Goal: Task Accomplishment & Management: Complete application form

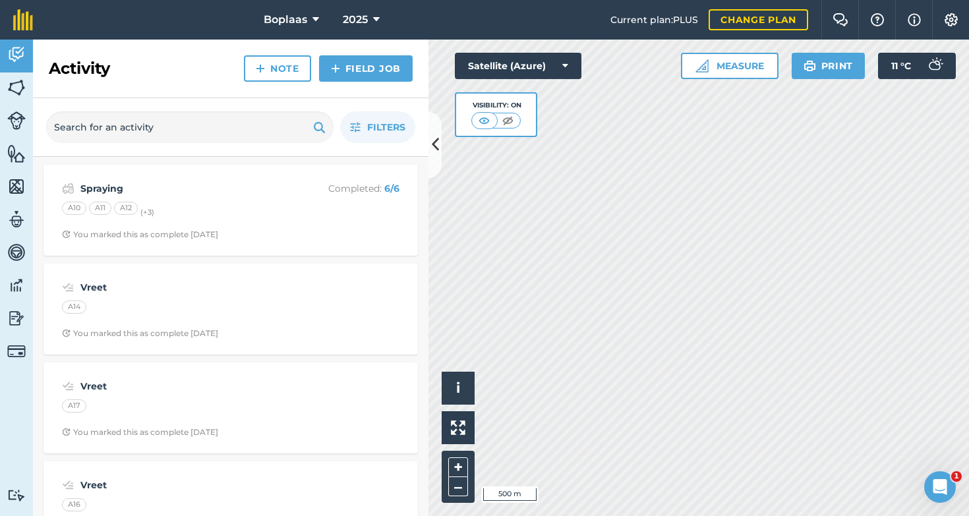
click at [381, 71] on link "Field Job" at bounding box center [366, 68] width 94 height 26
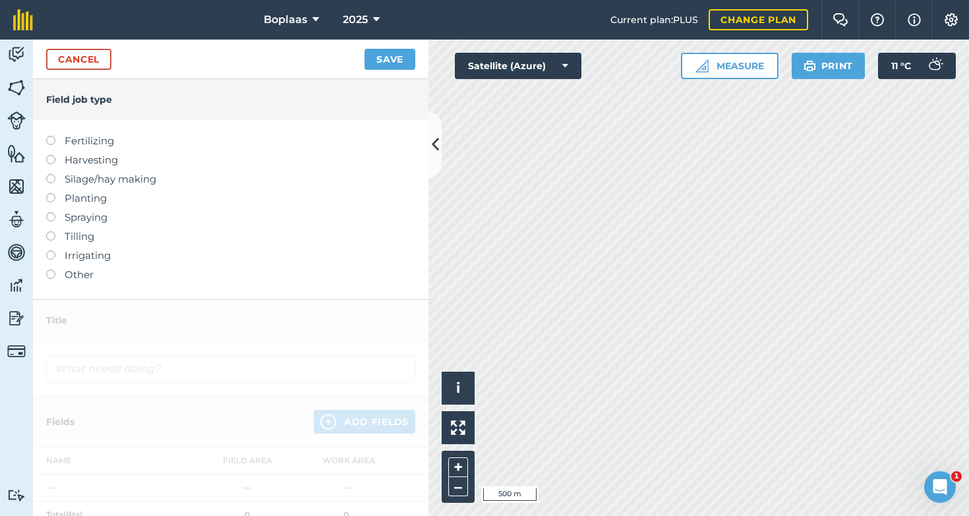
click at [49, 136] on label at bounding box center [55, 136] width 18 height 0
type input "Fertilizing"
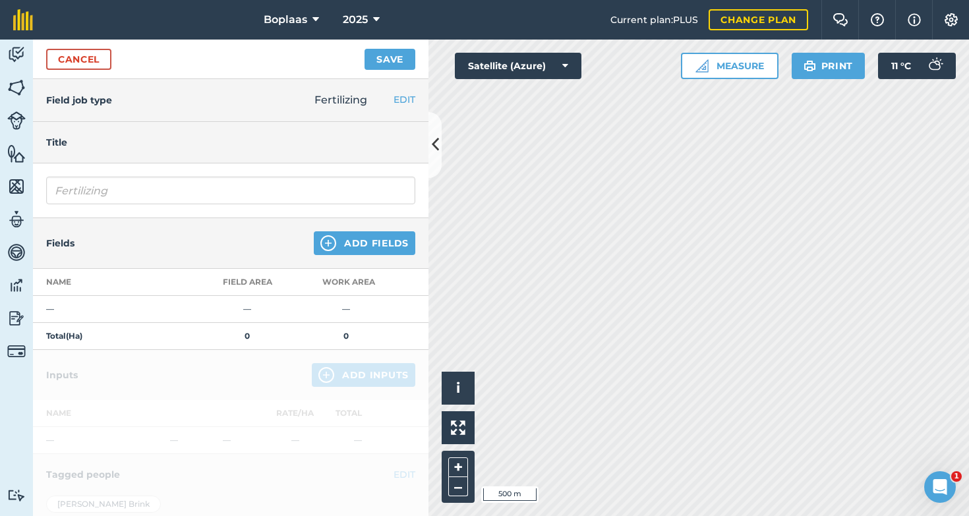
click at [382, 242] on button "Add Fields" at bounding box center [365, 243] width 102 height 24
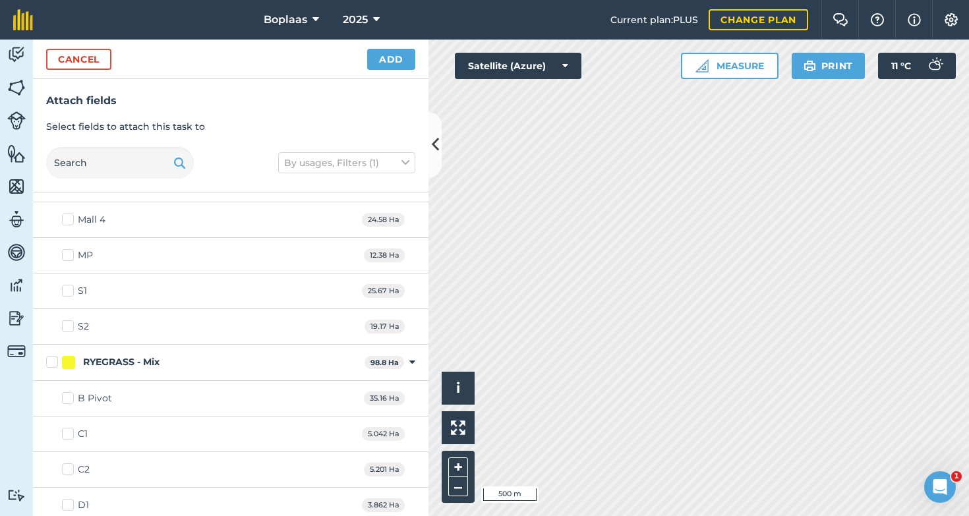
scroll to position [620, 0]
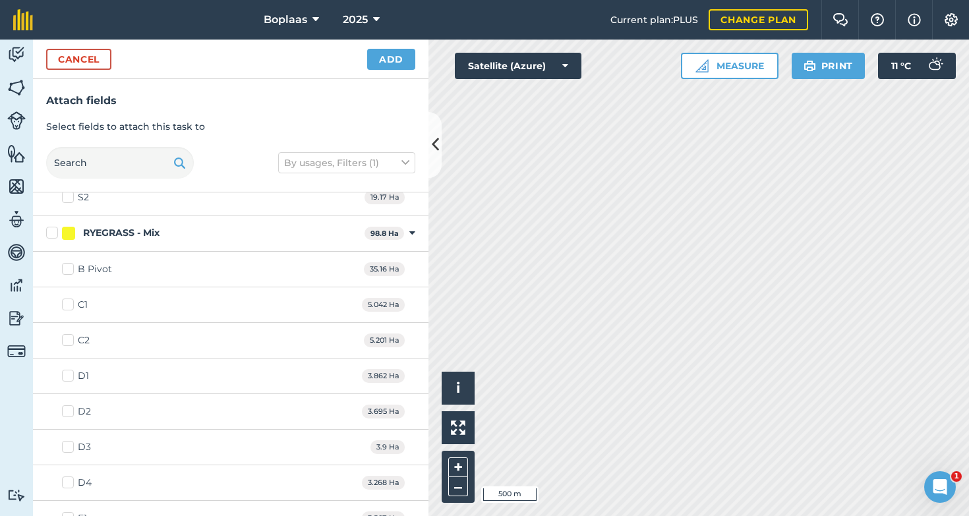
click at [69, 268] on label "B Pivot" at bounding box center [87, 269] width 50 height 14
click at [69, 268] on input "B Pivot" at bounding box center [66, 266] width 9 height 9
checkbox input "true"
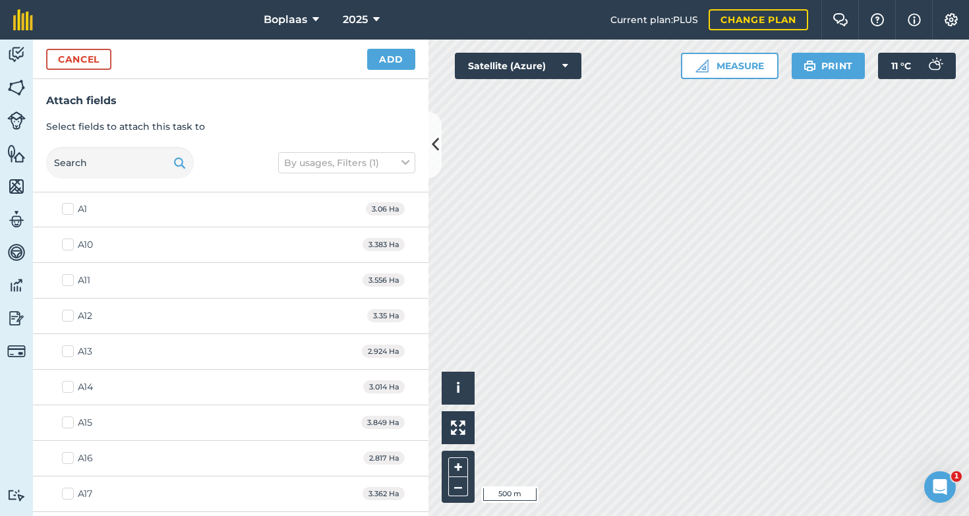
scroll to position [1261, 0]
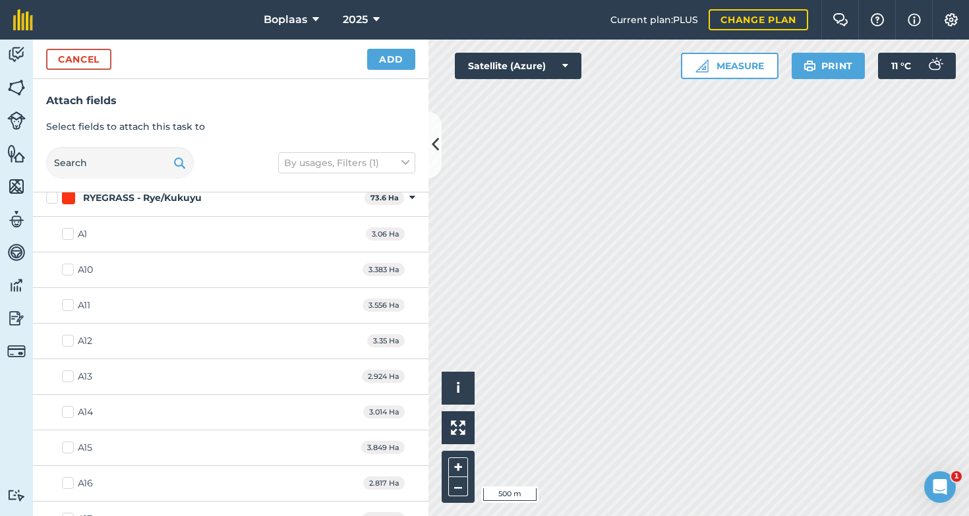
click at [67, 234] on label "A1" at bounding box center [74, 234] width 25 height 14
click at [67, 234] on input "A1" at bounding box center [66, 231] width 9 height 9
checkbox input "true"
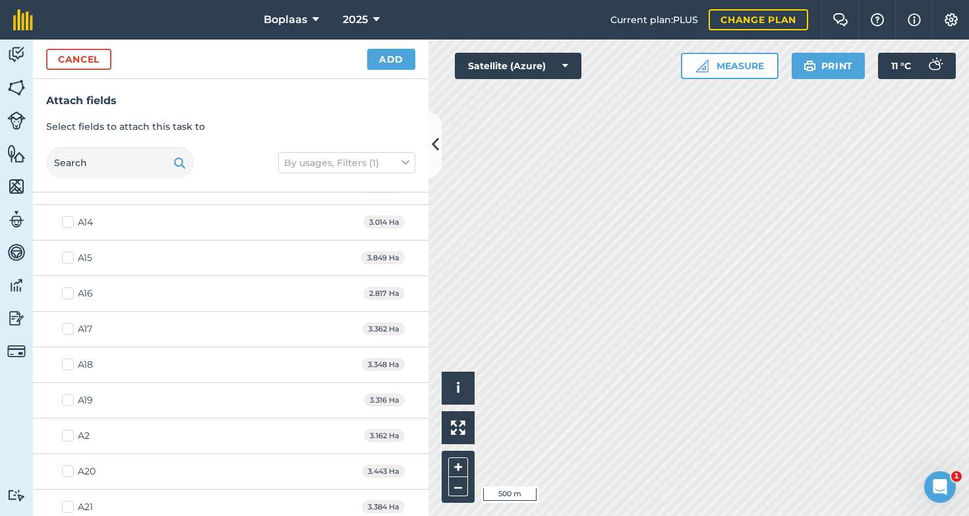
scroll to position [1527, 0]
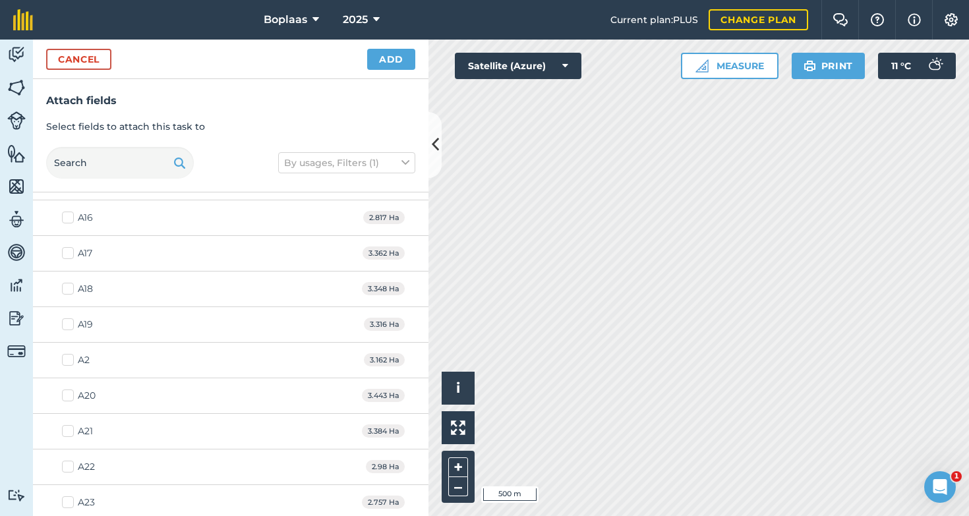
click at [70, 360] on label "A2" at bounding box center [76, 360] width 28 height 14
click at [70, 360] on input "A2" at bounding box center [66, 357] width 9 height 9
checkbox input "true"
click at [73, 285] on label "A18" at bounding box center [77, 289] width 31 height 14
click at [71, 285] on input "A18" at bounding box center [66, 286] width 9 height 9
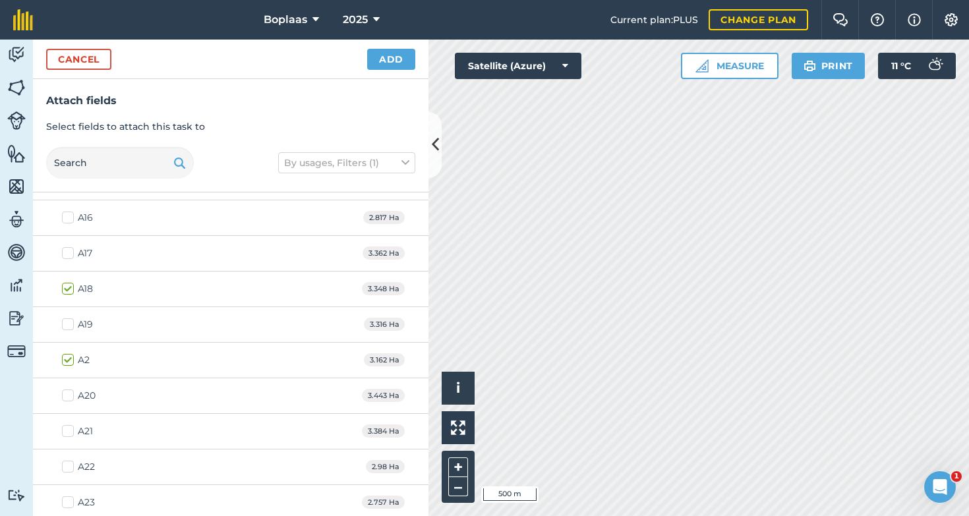
checkbox input "true"
click at [71, 426] on label "A21" at bounding box center [77, 432] width 31 height 14
click at [71, 426] on input "A21" at bounding box center [66, 429] width 9 height 9
checkbox input "true"
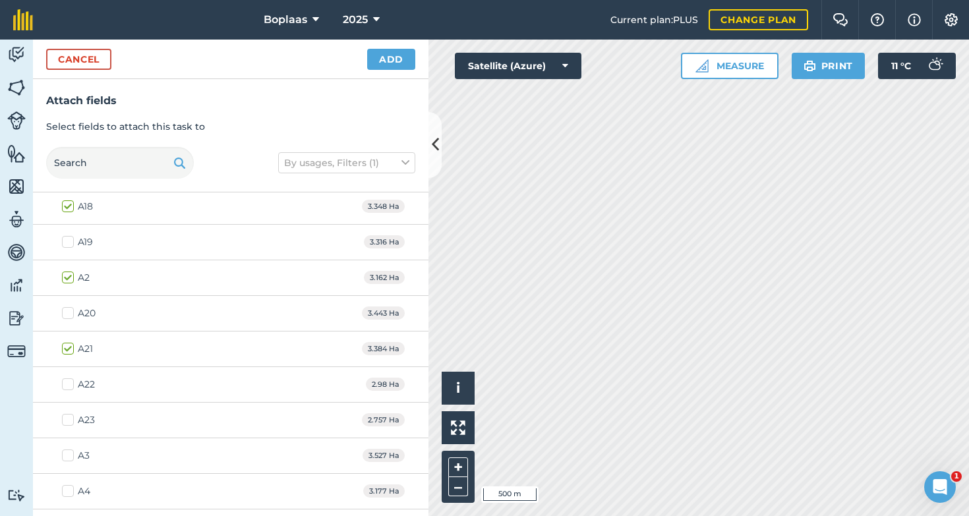
scroll to position [1612, 0]
click at [64, 448] on label "A3" at bounding box center [76, 453] width 28 height 14
click at [64, 448] on input "A3" at bounding box center [66, 450] width 9 height 9
checkbox input "true"
click at [404, 59] on button "Add" at bounding box center [391, 59] width 48 height 21
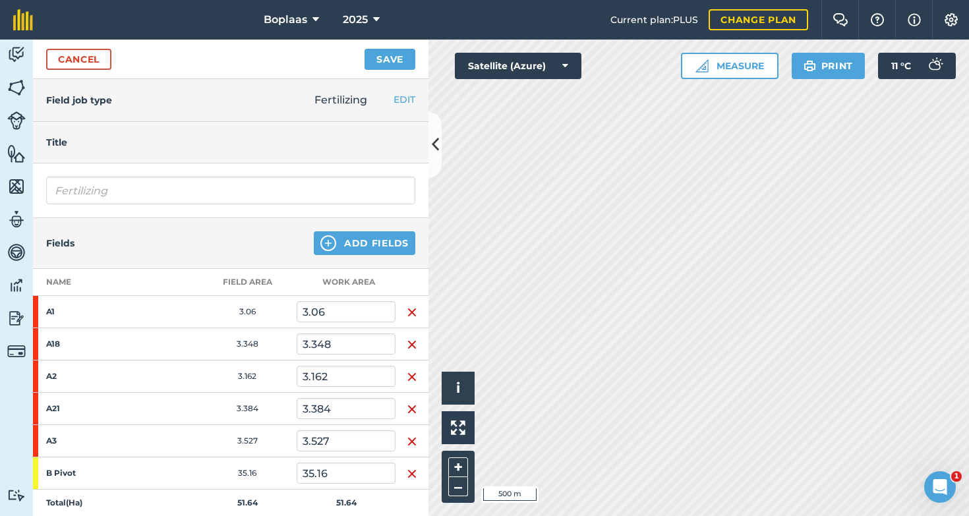
scroll to position [314, 0]
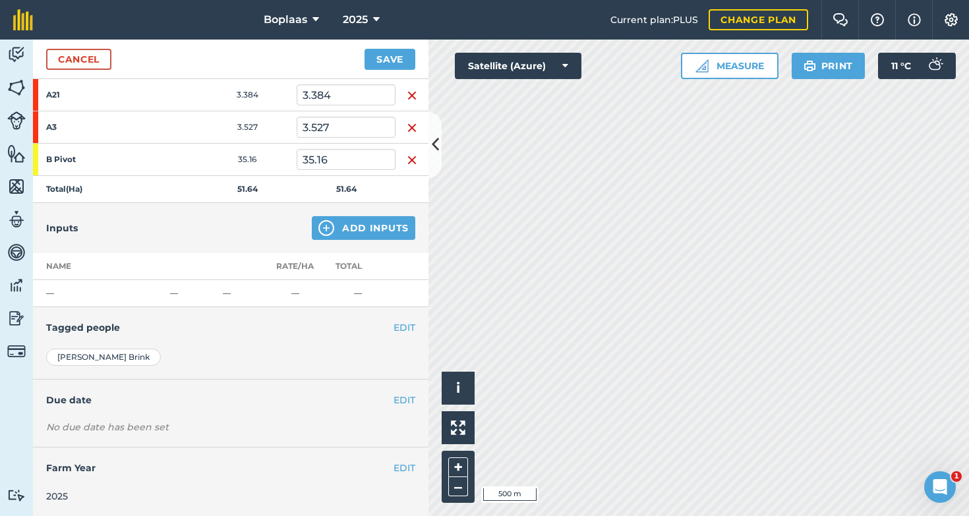
click at [363, 228] on button "Add Inputs" at bounding box center [364, 228] width 104 height 24
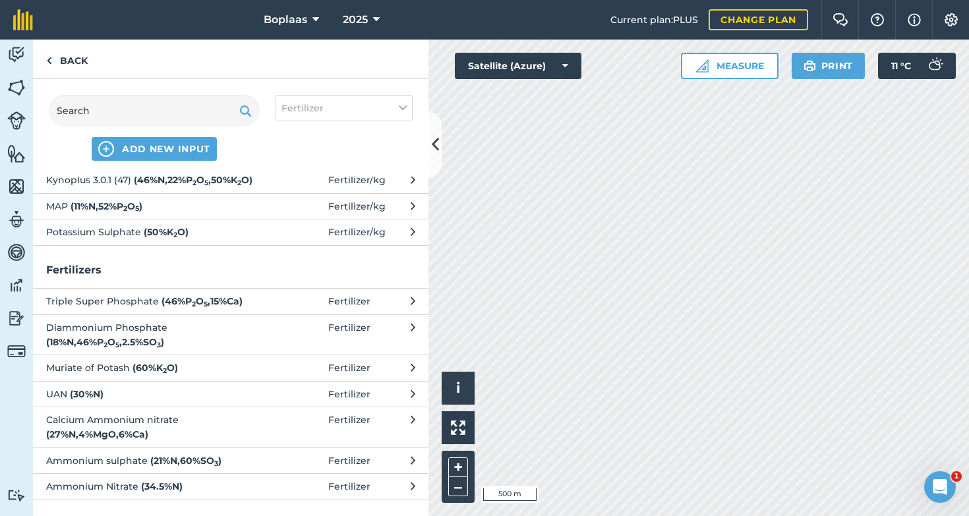
scroll to position [0, 0]
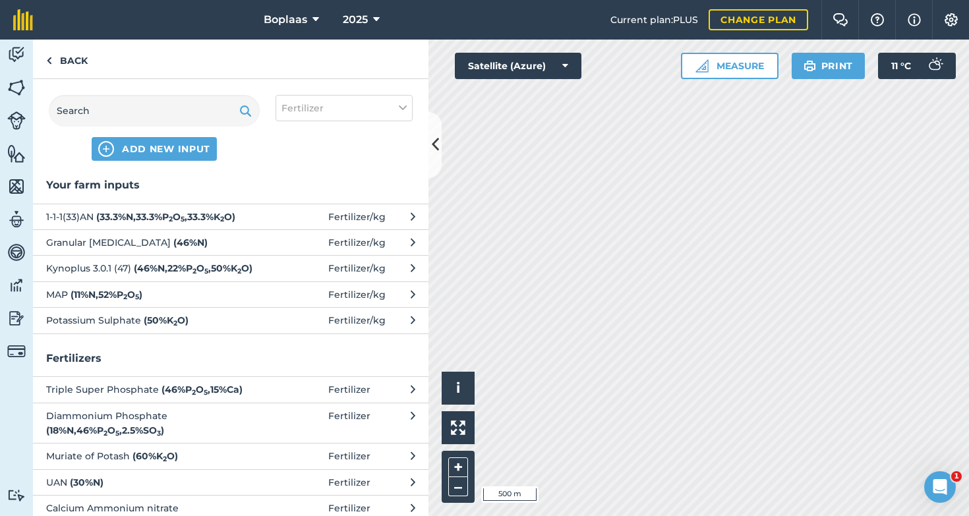
click at [218, 256] on button "Kynoplus 3.0.1 (47) ( 46 % N , 22 % P 2 O 5 , 50 % K 2 O ) Fertilizer / kg" at bounding box center [231, 268] width 396 height 26
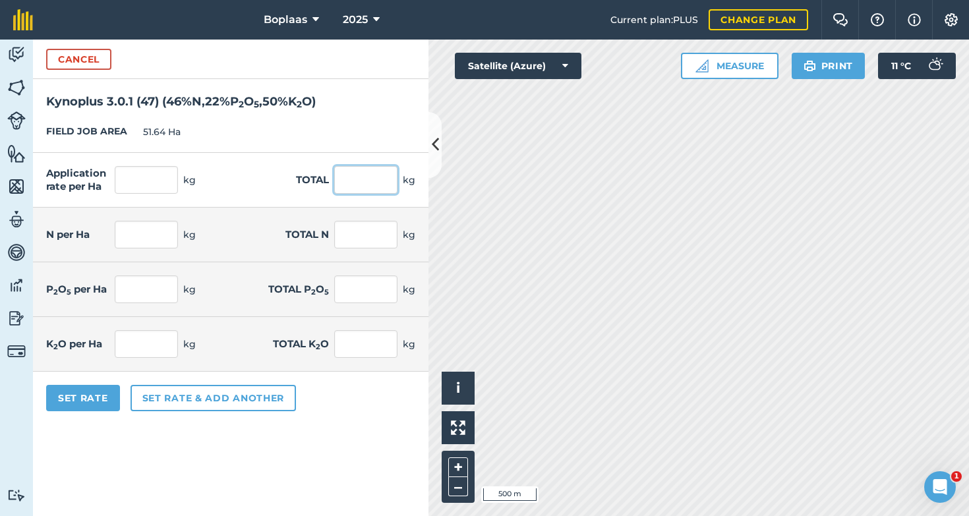
click at [374, 184] on input "text" at bounding box center [365, 180] width 63 height 28
type input "5100"
type input "98.761"
type input "5,100"
type input "45.43"
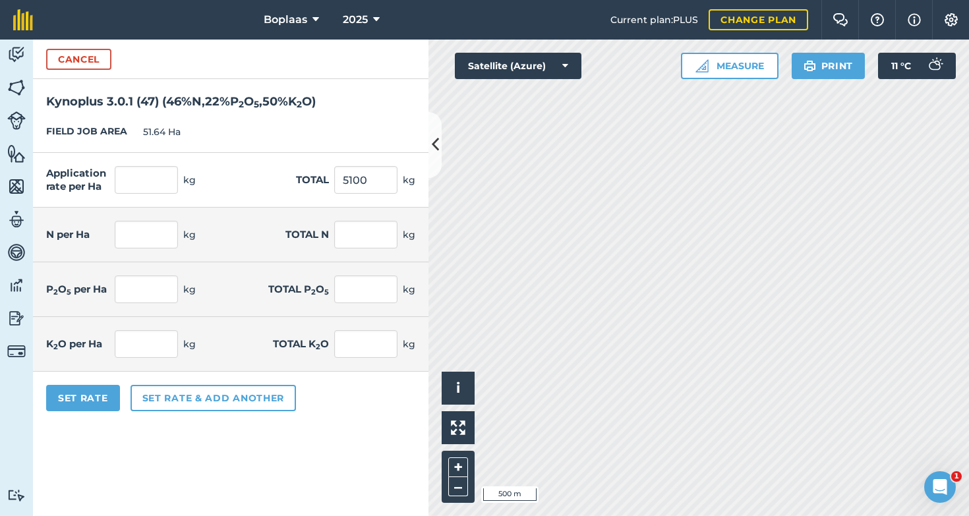
type input "2,346"
type input "21.727"
type input "1,122"
type input "49.38"
type input "2,550"
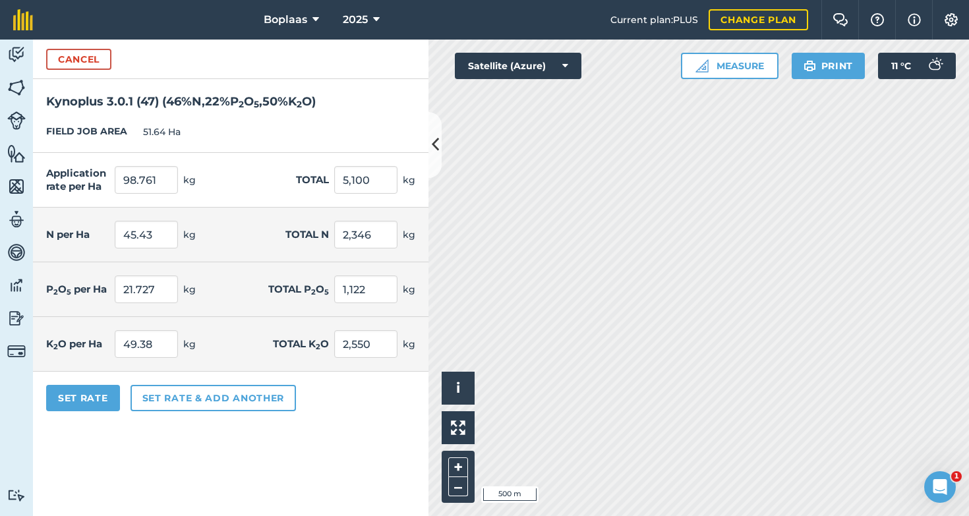
click at [318, 437] on form "Cancel Kynoplus 3.0.1 (47) ( 46 % N , 22 % P 2 O 5 , 50 % K 2 O ) FIELD JOB ARE…" at bounding box center [231, 278] width 396 height 477
click at [90, 402] on button "Set Rate" at bounding box center [83, 398] width 74 height 26
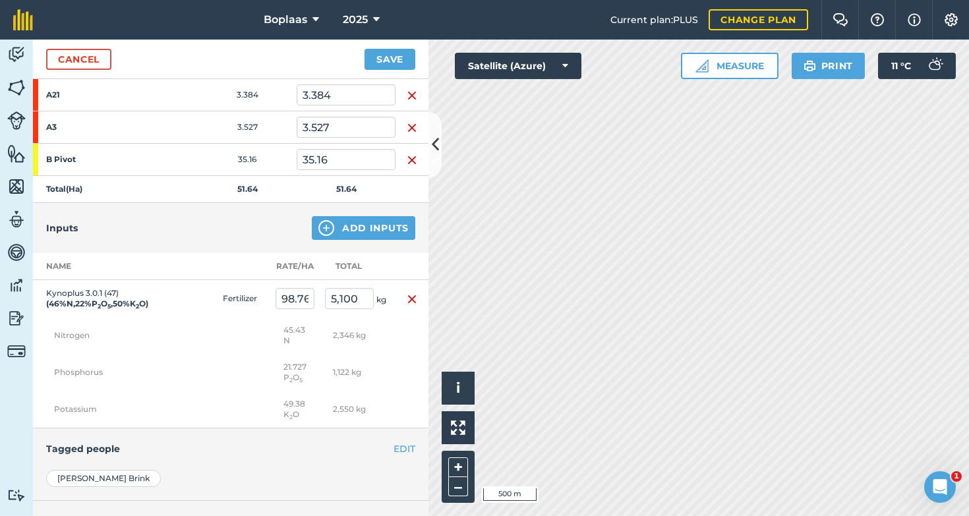
click at [393, 63] on button "Save" at bounding box center [390, 59] width 51 height 21
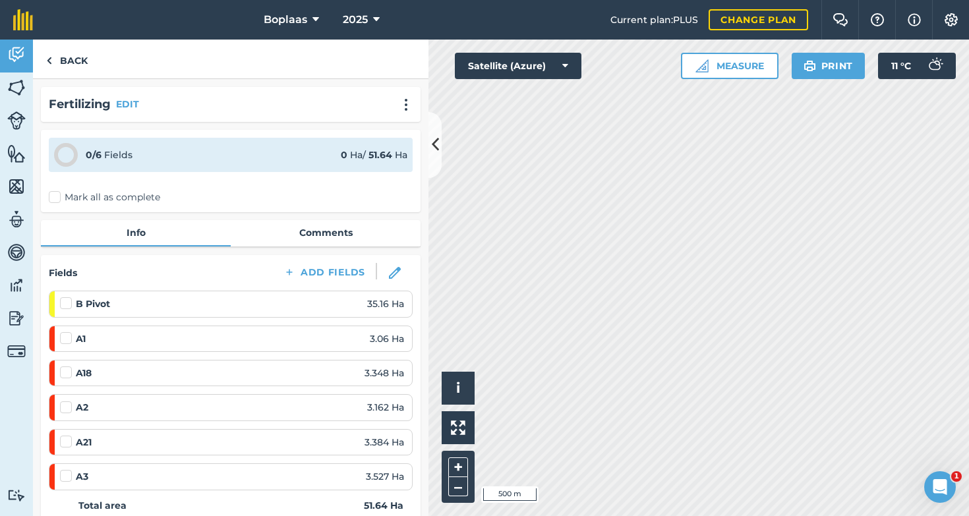
click at [53, 196] on label "Mark all as complete" at bounding box center [104, 198] width 111 height 14
click at [53, 196] on input "Mark all as complete" at bounding box center [53, 195] width 9 height 9
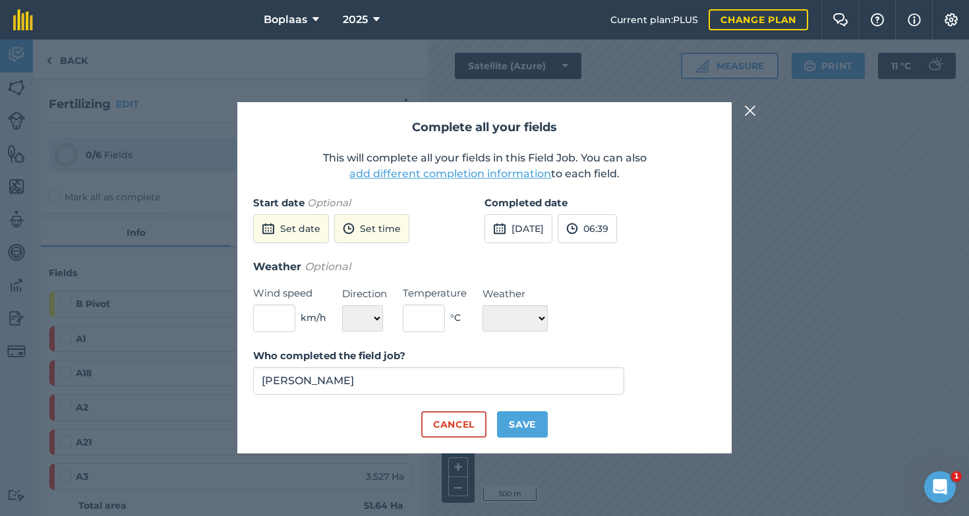
click at [536, 227] on button "[DATE]" at bounding box center [519, 228] width 68 height 29
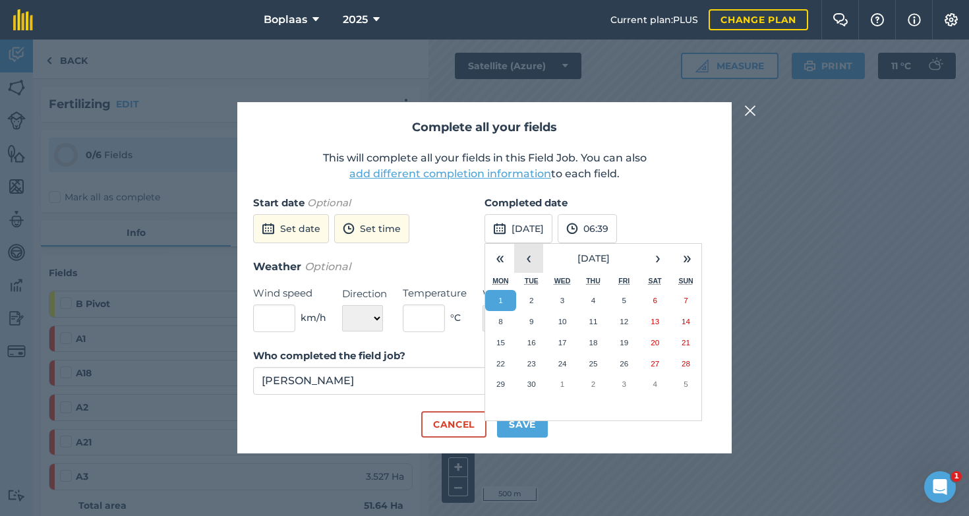
click at [533, 259] on button "‹" at bounding box center [528, 258] width 29 height 29
click at [591, 382] on abbr "28" at bounding box center [593, 384] width 9 height 9
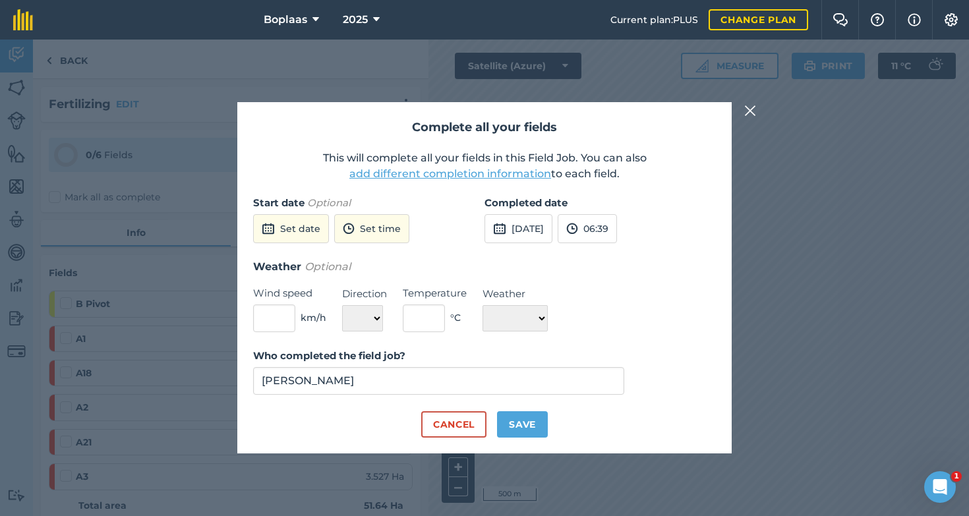
click at [520, 421] on button "Save" at bounding box center [522, 424] width 51 height 26
checkbox input "true"
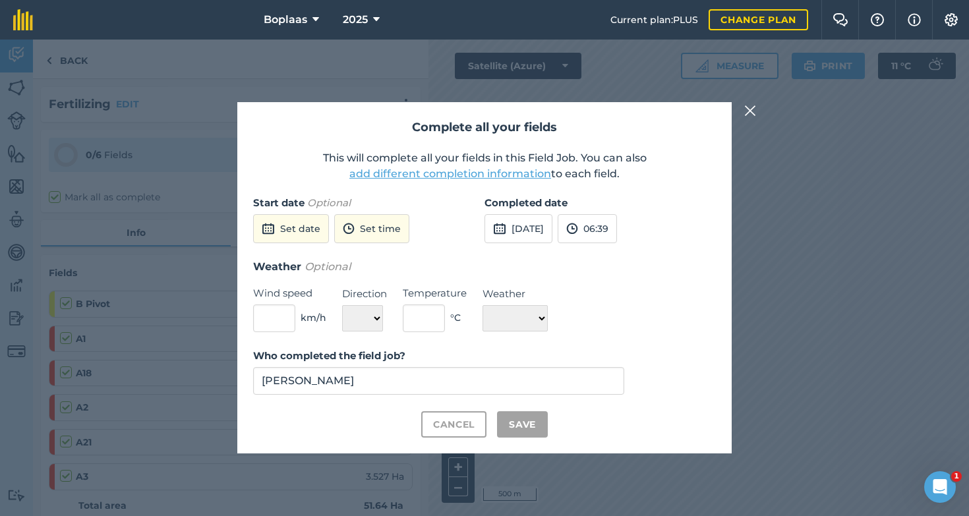
checkbox input "true"
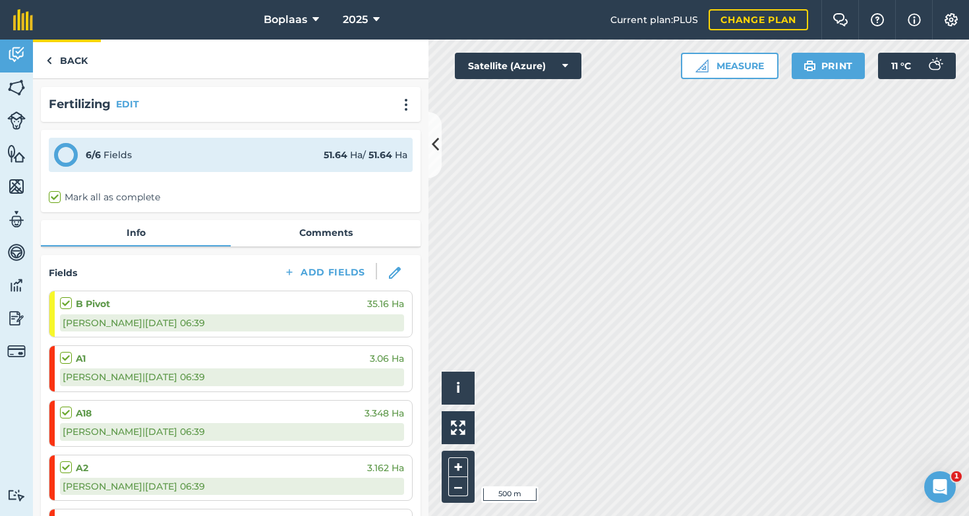
click at [78, 57] on link "Back" at bounding box center [67, 59] width 68 height 39
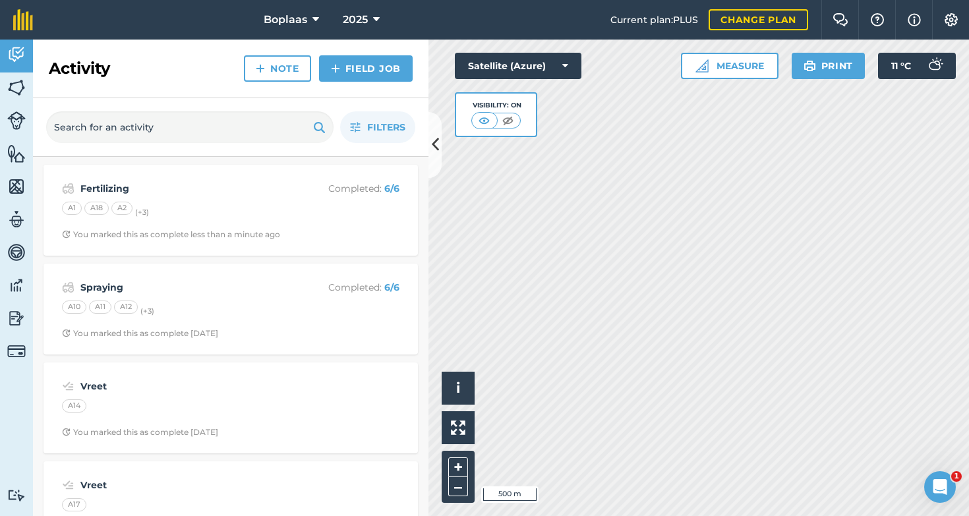
click at [19, 286] on img at bounding box center [16, 286] width 18 height 20
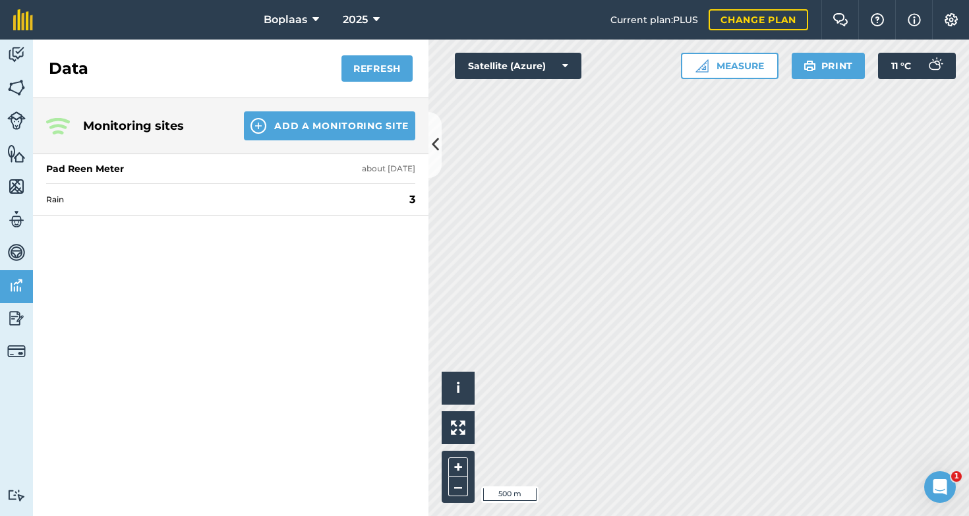
click at [238, 208] on div "Rain 3" at bounding box center [230, 199] width 369 height 32
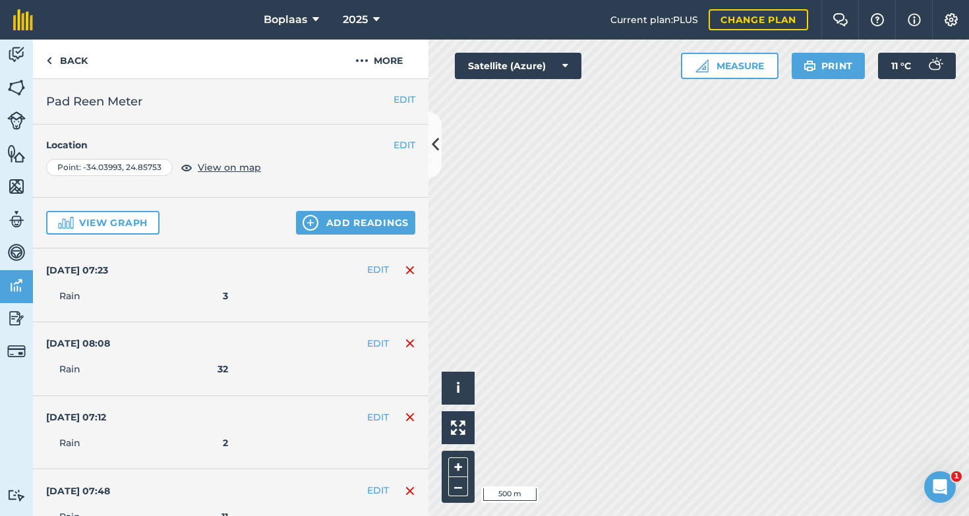
click at [371, 224] on button "Add readings" at bounding box center [355, 223] width 119 height 24
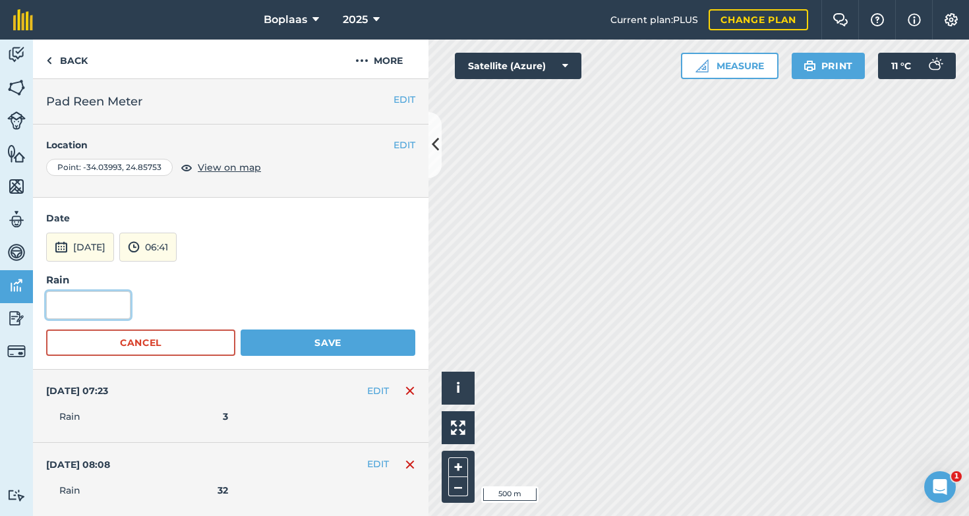
click at [105, 314] on input "text" at bounding box center [88, 305] width 84 height 28
type input "7"
click at [94, 251] on button "[DATE]" at bounding box center [80, 247] width 68 height 29
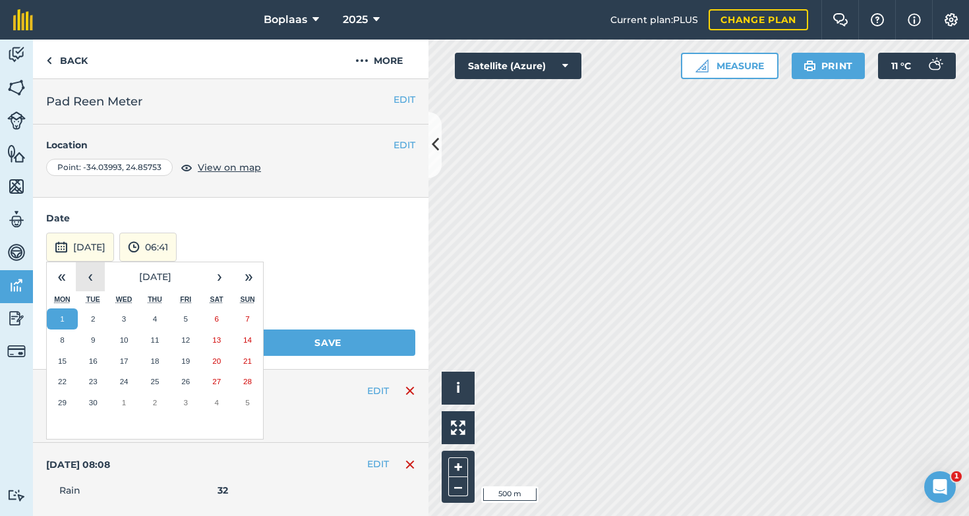
click at [98, 284] on button "‹" at bounding box center [90, 276] width 29 height 29
click at [185, 402] on abbr "29" at bounding box center [185, 402] width 9 height 9
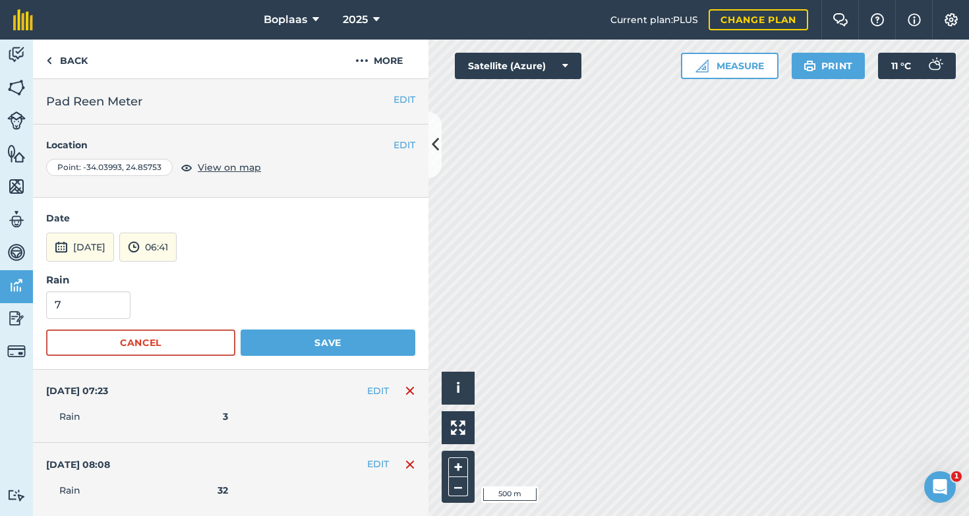
click at [295, 346] on button "Save" at bounding box center [328, 343] width 175 height 26
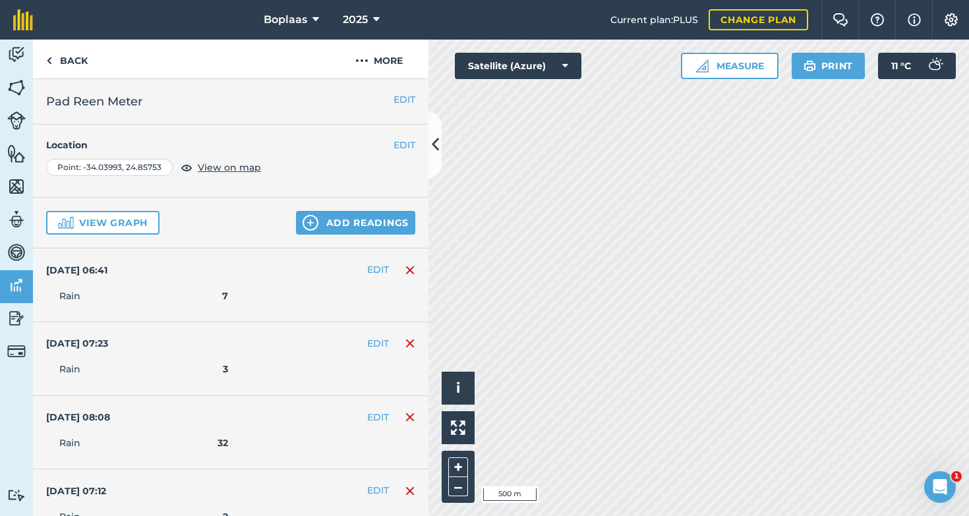
click at [22, 55] on img at bounding box center [16, 55] width 18 height 20
